Goal: Transaction & Acquisition: Purchase product/service

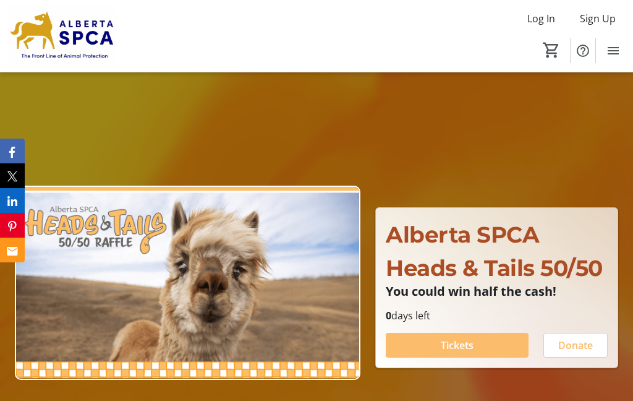
click at [474, 360] on span at bounding box center [457, 345] width 143 height 30
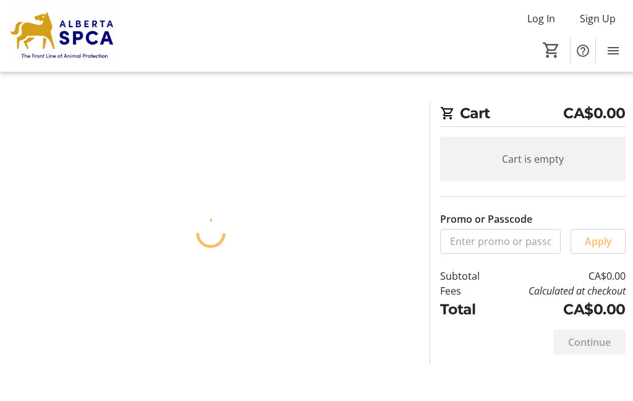
scroll to position [49, 0]
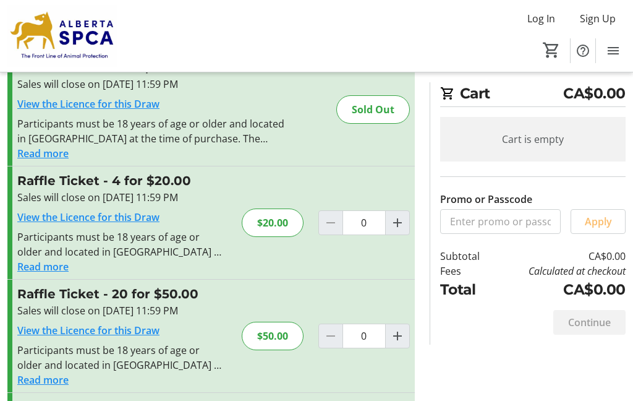
click at [177, 199] on div "Sales will close on [DATE] 11:59 PM" at bounding box center [122, 197] width 210 height 15
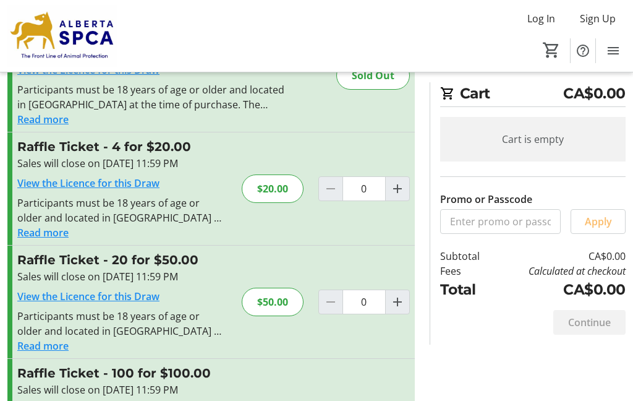
scroll to position [119, 0]
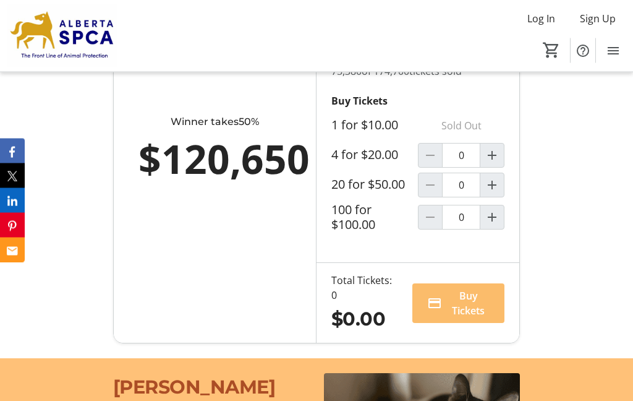
scroll to position [918, 0]
click at [465, 168] on input "0" at bounding box center [461, 155] width 38 height 25
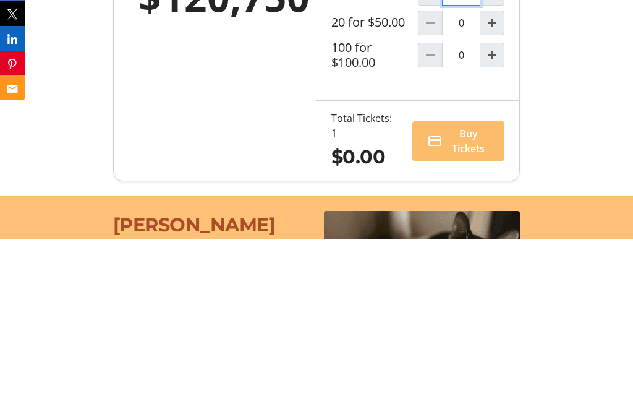
type input "1"
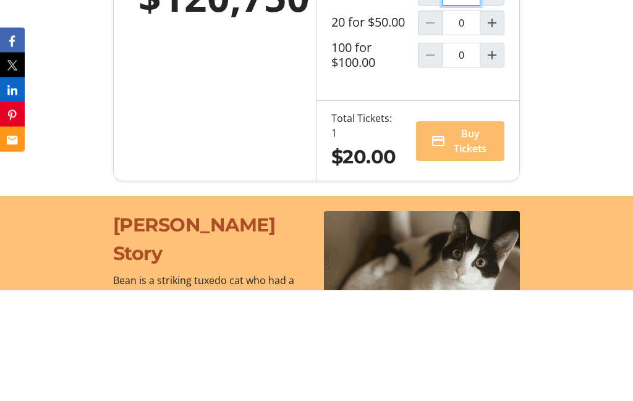
scroll to position [975, 0]
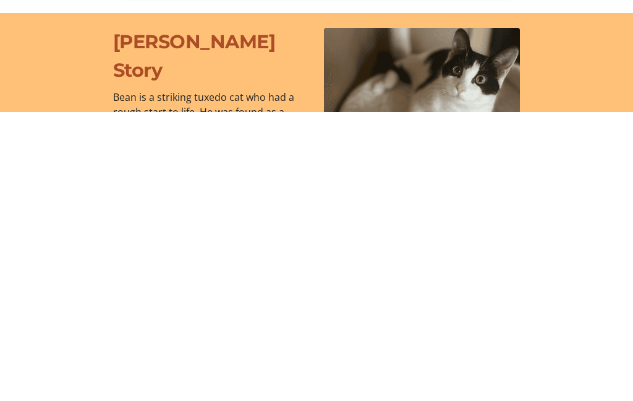
click at [482, 232] on span "Buy Tickets" at bounding box center [470, 247] width 39 height 30
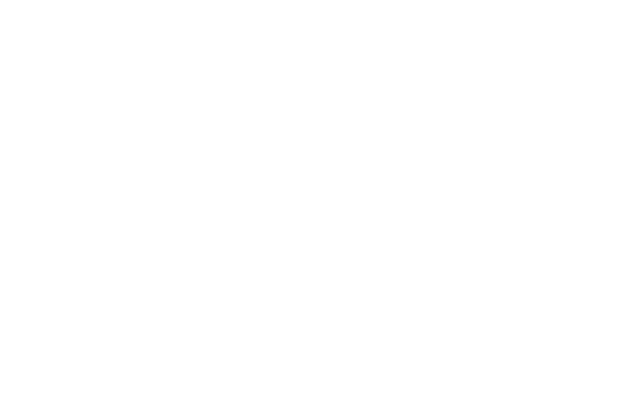
scroll to position [49, 0]
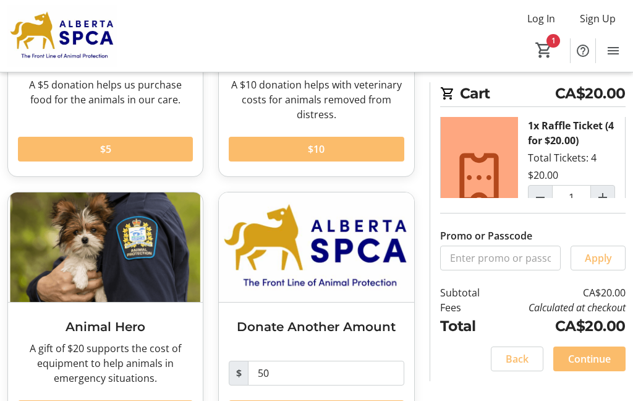
scroll to position [216, 0]
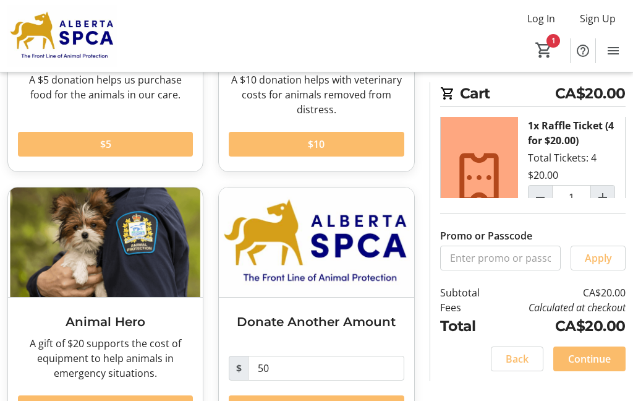
click at [600, 366] on span "Continue" at bounding box center [589, 358] width 43 height 15
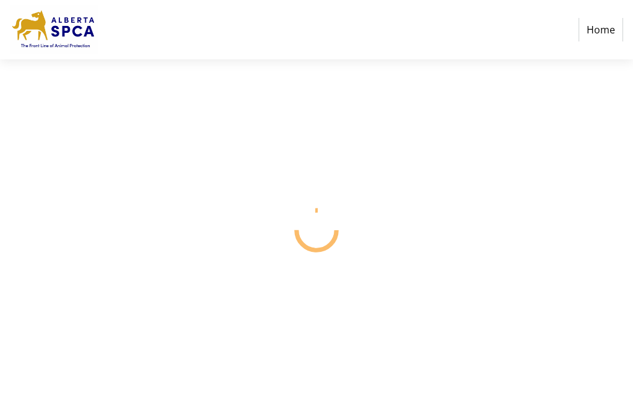
scroll to position [49, 0]
select select "CA"
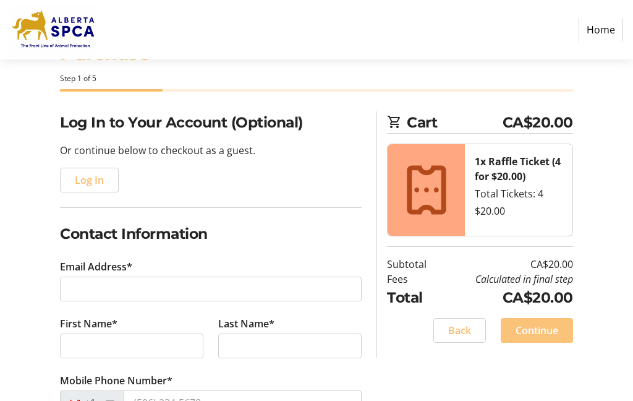
click at [568, 328] on span at bounding box center [537, 330] width 72 height 30
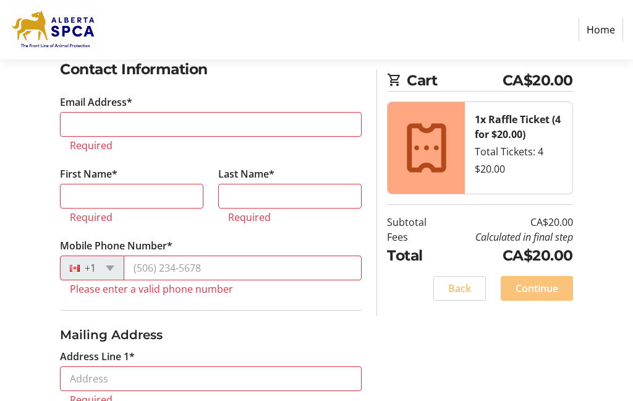
scroll to position [229, 0]
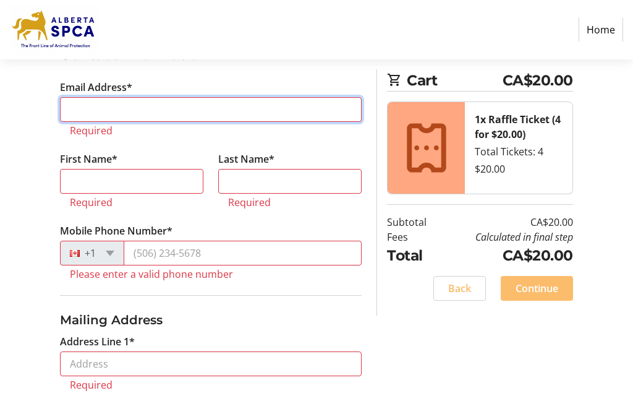
click at [262, 115] on input "Email Address*" at bounding box center [211, 109] width 302 height 25
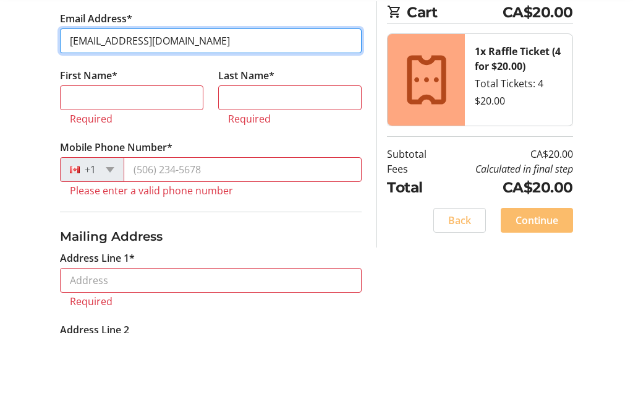
type input "[EMAIL_ADDRESS][DOMAIN_NAME]"
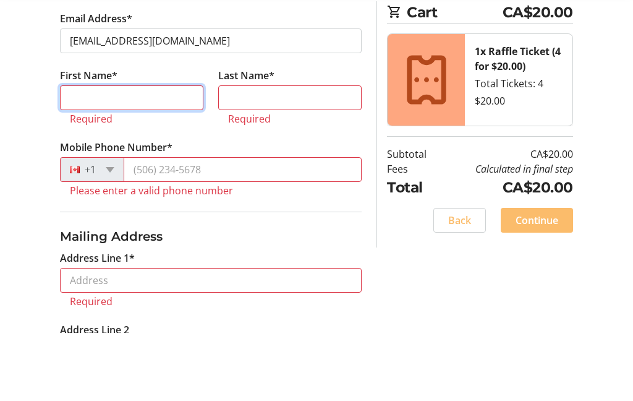
click at [142, 154] on input "First Name*" at bounding box center [131, 166] width 143 height 25
type input "[PERSON_NAME]"
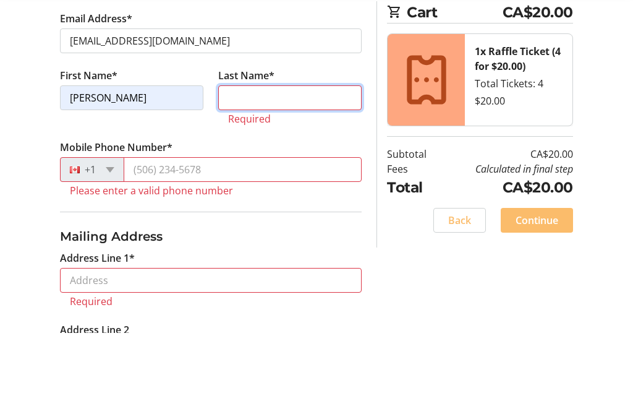
type input "Violini"
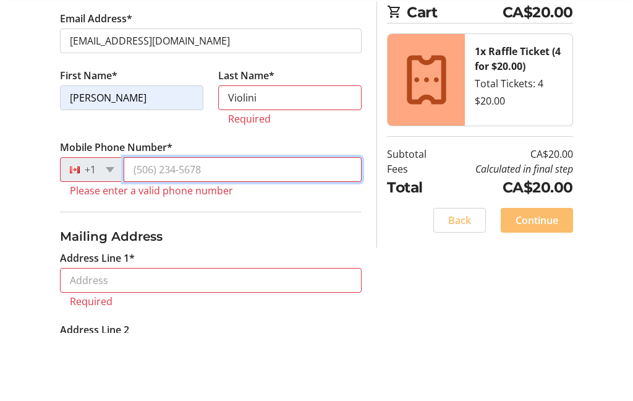
type input "[PHONE_NUMBER]"
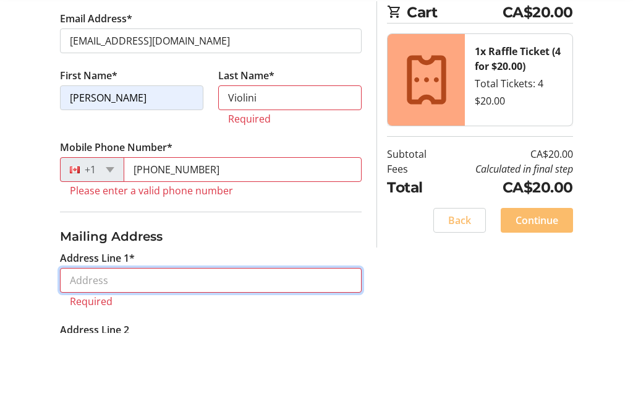
type input "[STREET_ADDRESS]"
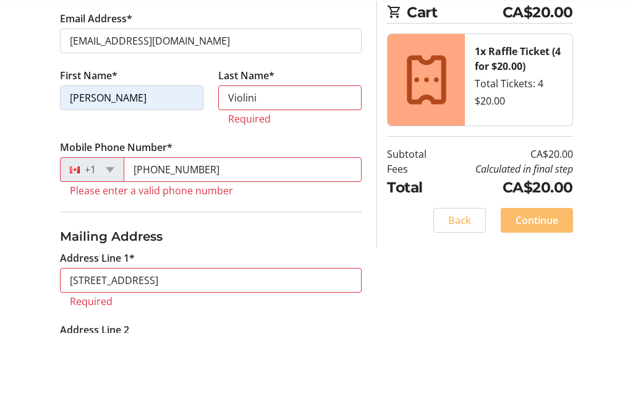
type input "[GEOGRAPHIC_DATA]"
select select "AB"
type input "T3A 0K1"
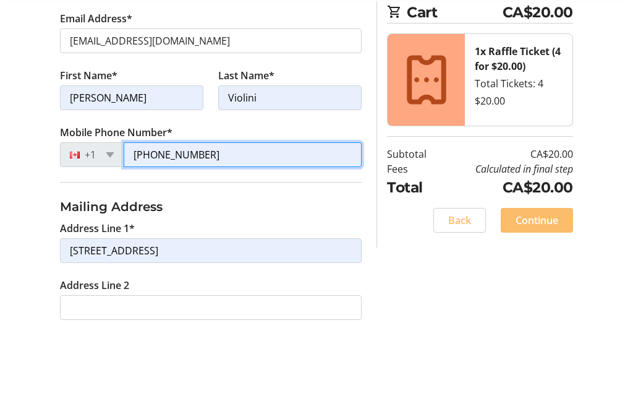
scroll to position [297, 0]
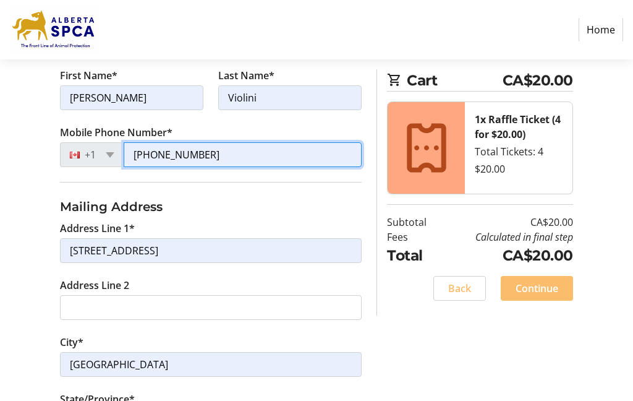
click at [240, 161] on input "[PHONE_NUMBER]" at bounding box center [243, 154] width 238 height 25
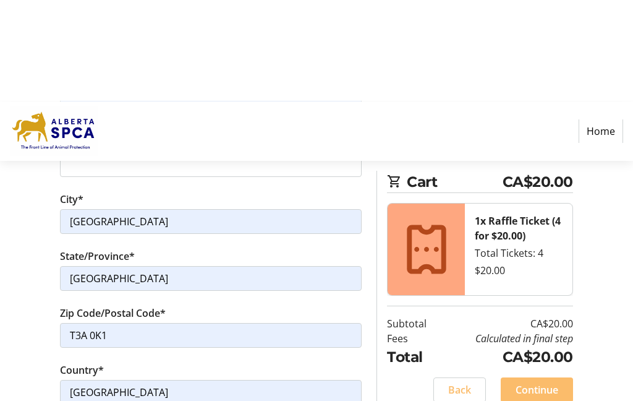
scroll to position [565, 0]
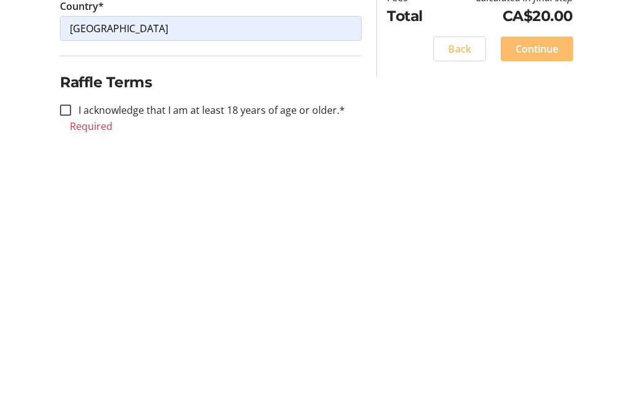
type input "[PHONE_NUMBER]"
click at [70, 344] on input "I acknowledge that I am at least 18 years of age or older.*" at bounding box center [65, 349] width 11 height 11
checkbox input "true"
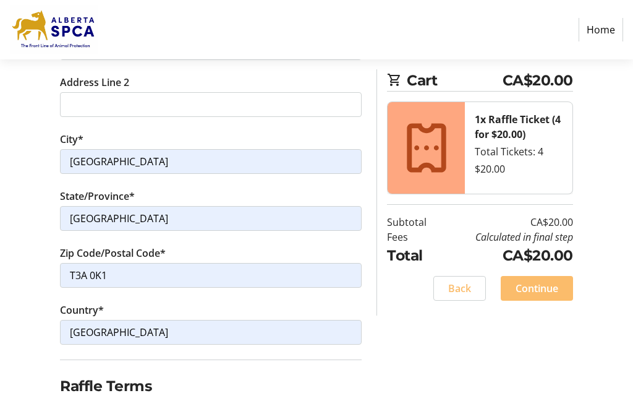
click at [551, 288] on span "Continue" at bounding box center [537, 288] width 43 height 15
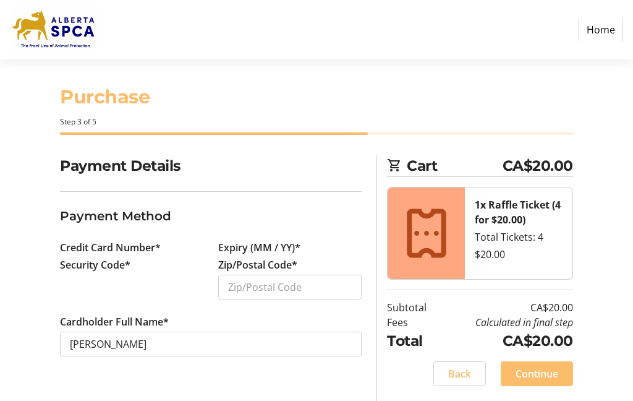
scroll to position [49, 0]
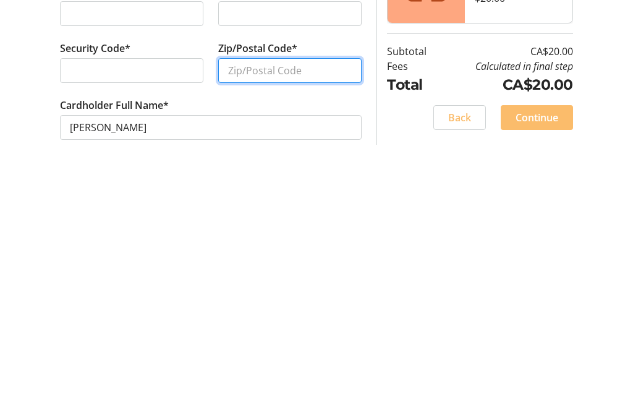
click at [341, 289] on input "Zip/Postal Code*" at bounding box center [289, 301] width 143 height 25
type input "T3A 0K1"
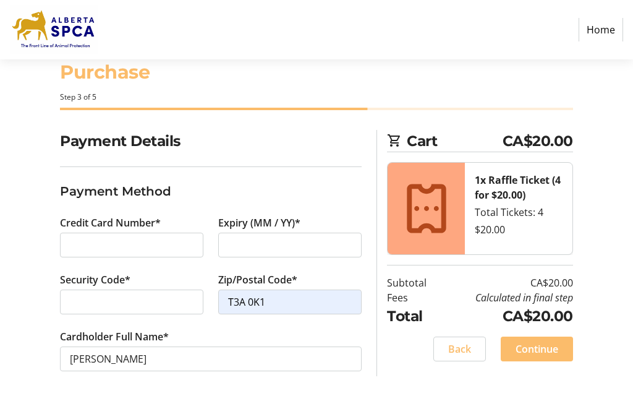
click at [554, 341] on span "Continue" at bounding box center [537, 348] width 43 height 15
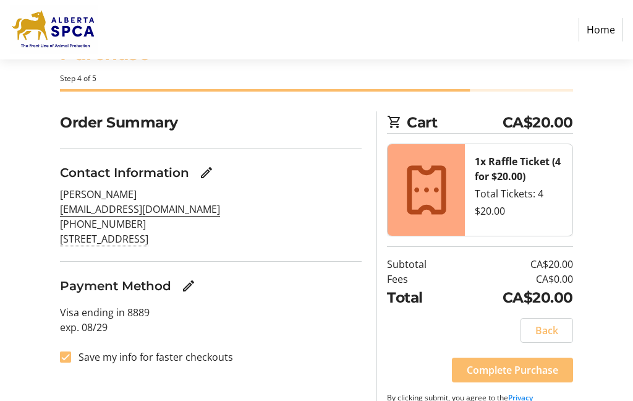
click at [539, 373] on span "Complete Purchase" at bounding box center [513, 369] width 92 height 15
